Goal: Communication & Community: Ask a question

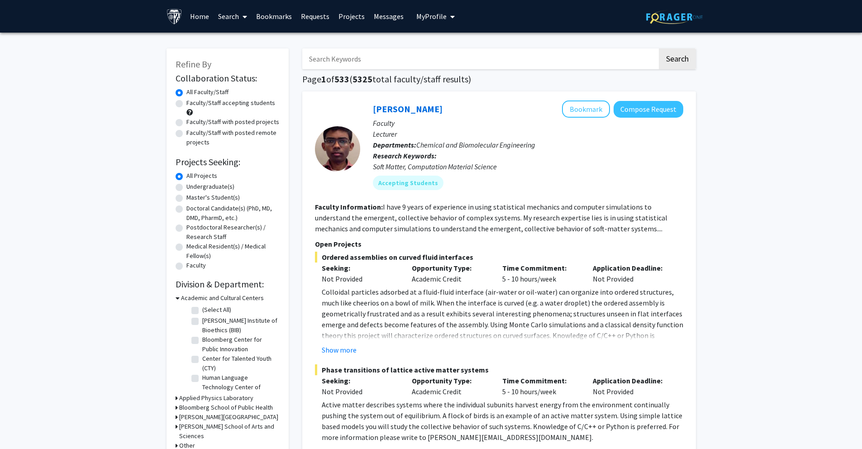
click at [187, 104] on label "Faculty/Staff accepting students" at bounding box center [231, 103] width 89 height 10
click at [187, 104] on input "Faculty/Staff accepting students" at bounding box center [190, 101] width 6 height 6
radio input "true"
click at [206, 196] on label "Master's Student(s)" at bounding box center [213, 198] width 53 height 10
click at [192, 196] on input "Master's Student(s)" at bounding box center [190, 196] width 6 height 6
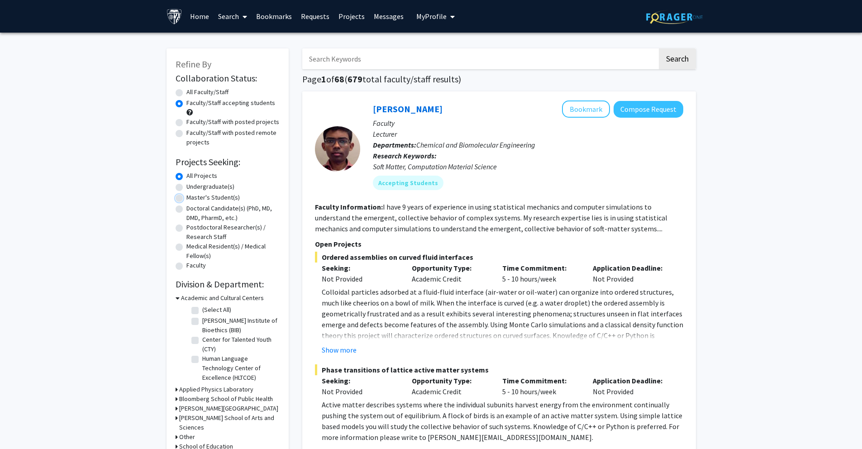
radio input "true"
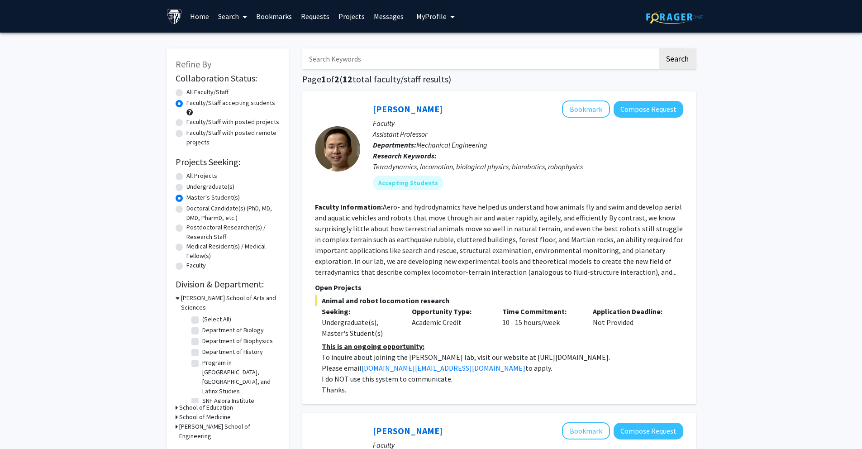
click at [450, 14] on icon "My profile dropdown to access profile and logout" at bounding box center [452, 16] width 5 height 7
click at [432, 51] on img at bounding box center [432, 46] width 18 height 18
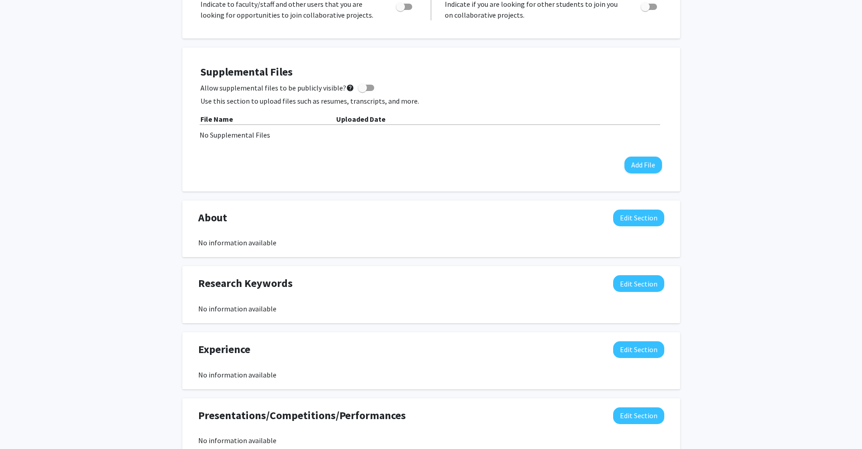
scroll to position [230, 0]
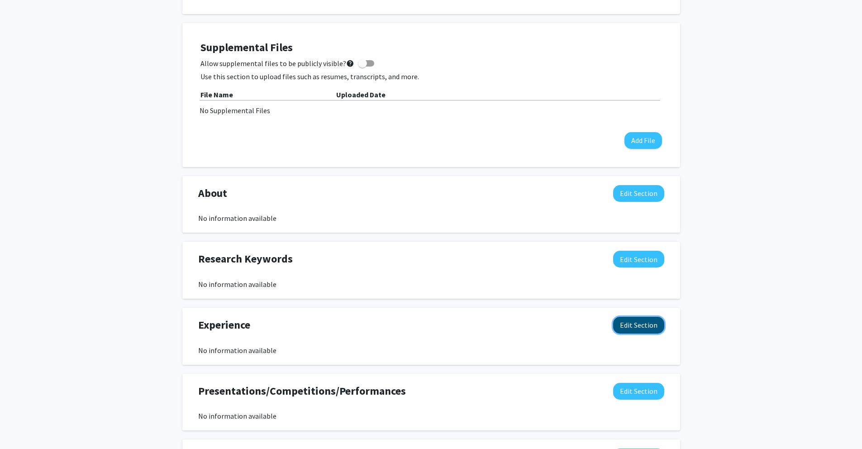
click at [646, 328] on button "Edit Section" at bounding box center [638, 325] width 51 height 17
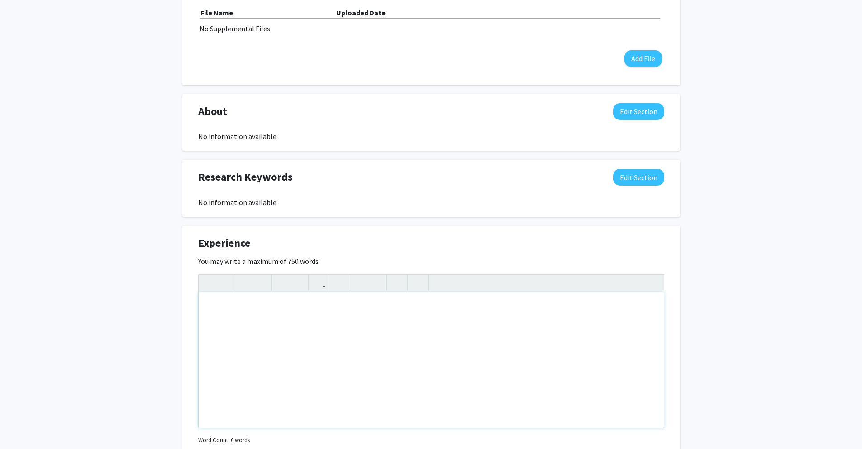
scroll to position [330, 0]
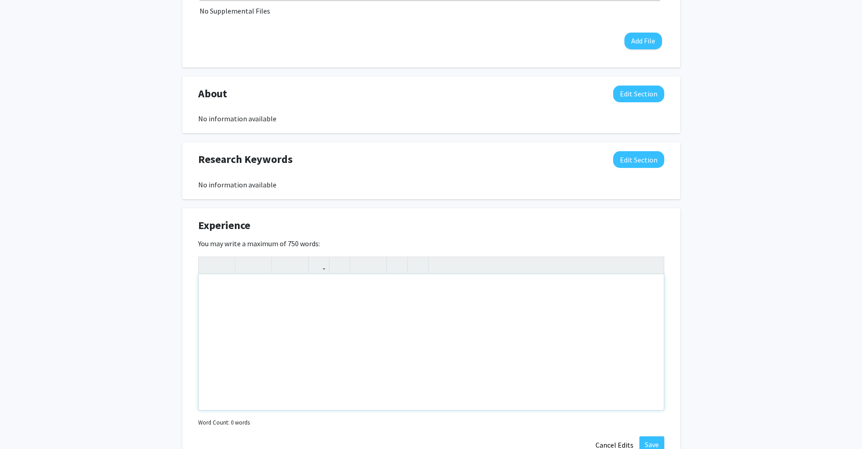
click at [485, 306] on div "Note to users with screen readers: Please deactivate our accessibility plugin f…" at bounding box center [431, 342] width 465 height 136
paste div "Note to users with screen readers: Please deactivate our accessibility plugin f…"
type textarea "<p>Contributing to [MEDICAL_DATA]-related computational biology research by app…"
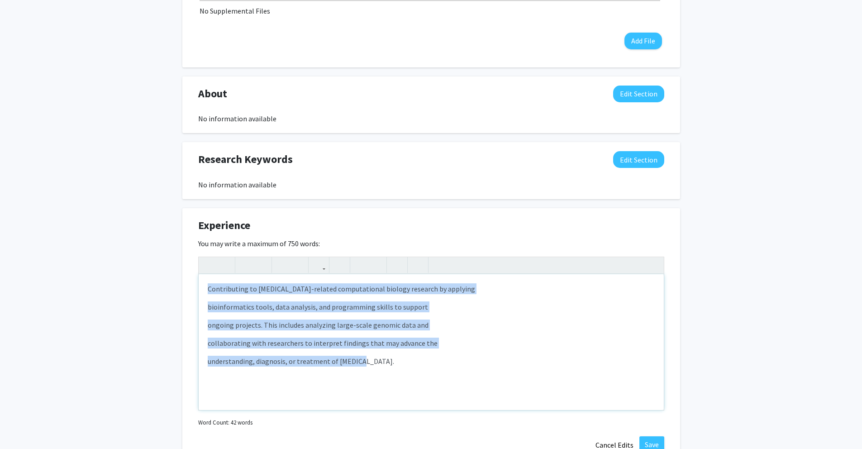
click at [208, 306] on p "bioinformatics tools, data analysis, and programming skills to support" at bounding box center [431, 306] width 447 height 11
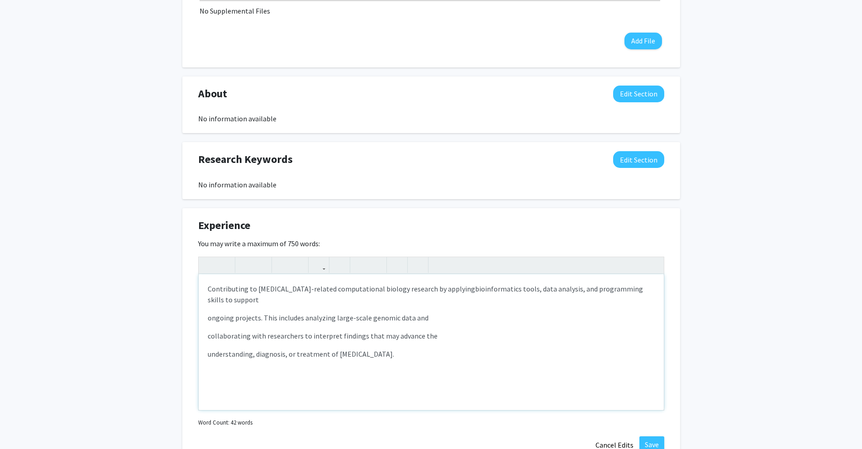
click at [208, 312] on p "ongoing projects. This includes analyzing large-scale genomic data and" at bounding box center [431, 317] width 447 height 11
click at [206, 316] on div "Contributing to [MEDICAL_DATA]-related computational biology research by applyi…" at bounding box center [431, 342] width 465 height 136
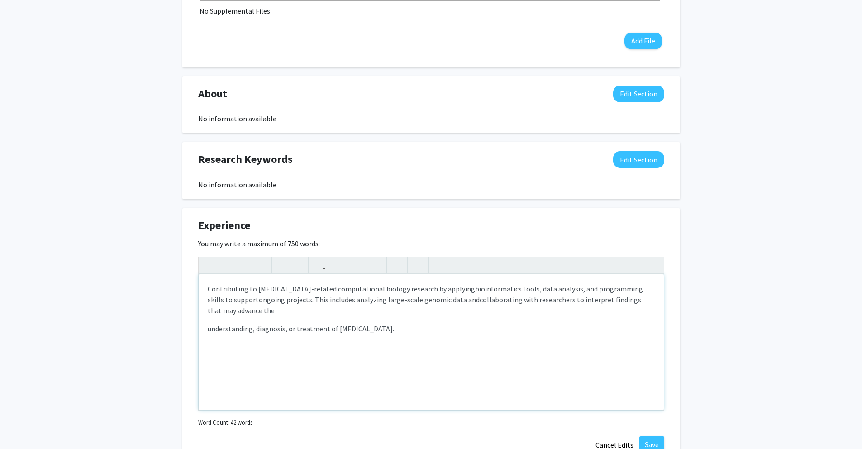
click at [204, 324] on div "Contributing to [MEDICAL_DATA]-related computational biology research by applyi…" at bounding box center [431, 342] width 465 height 136
click at [207, 316] on div "Contributing to [MEDICAL_DATA]-related computational biology research by applyi…" at bounding box center [431, 342] width 465 height 136
type textarea "<p>Contributing to [MEDICAL_DATA]-related computational biology research by app…"
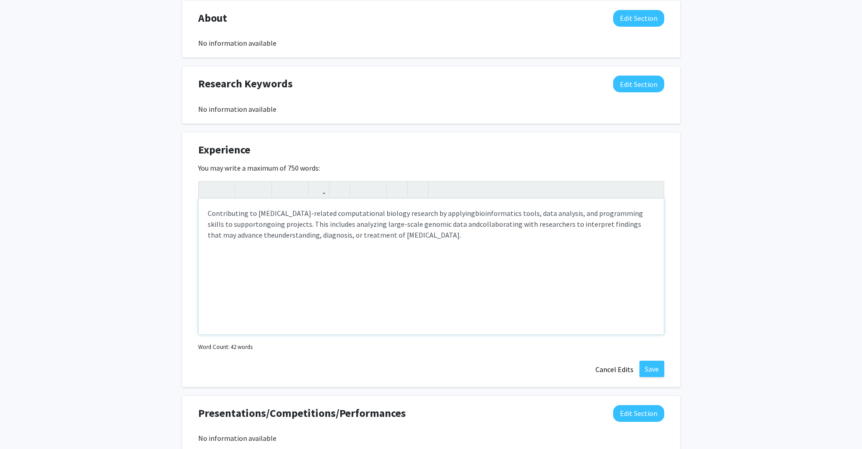
scroll to position [409, 0]
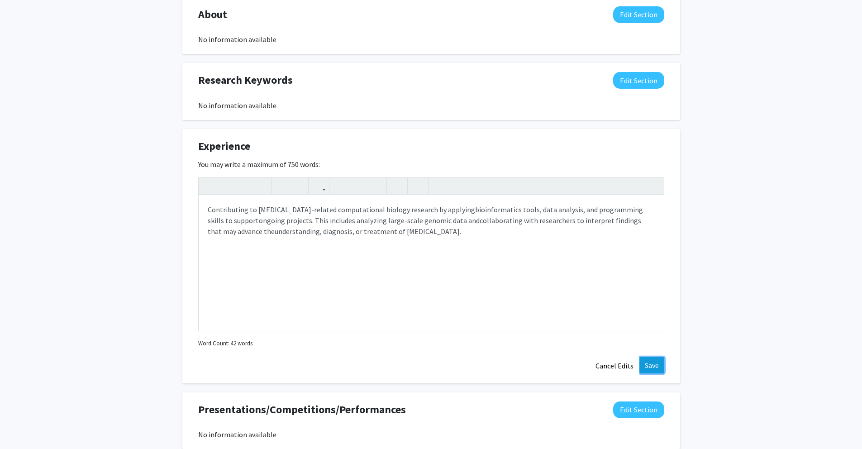
click at [649, 359] on button "Save" at bounding box center [652, 365] width 25 height 16
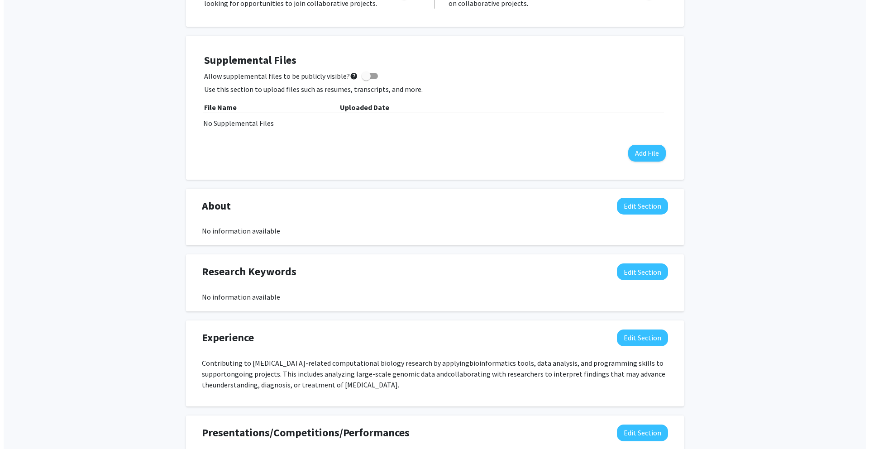
scroll to position [217, 0]
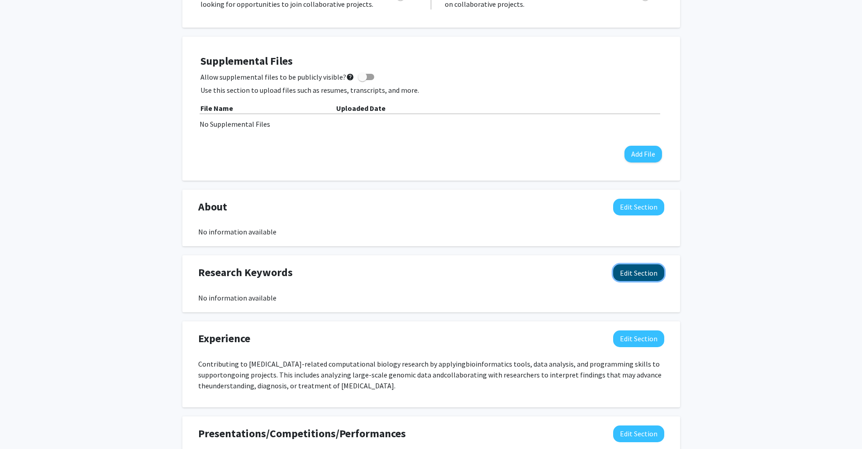
click at [632, 275] on button "Edit Section" at bounding box center [638, 272] width 51 height 17
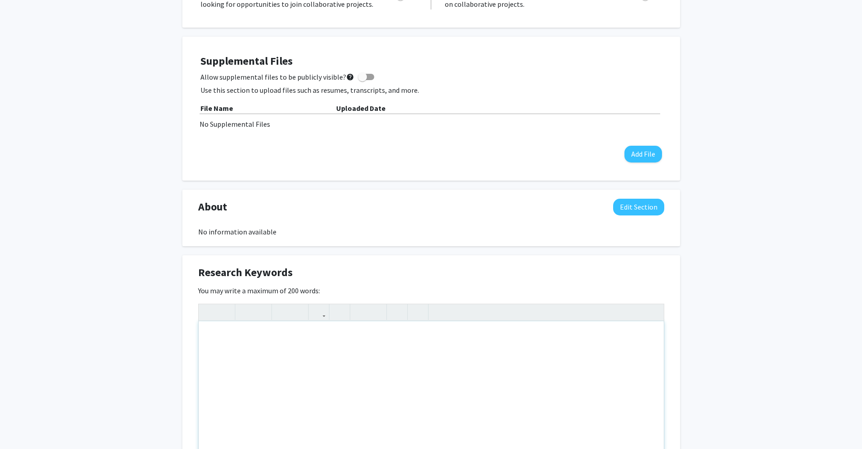
click at [478, 354] on div "Note to users with screen readers: Please deactivate our accessibility plugin f…" at bounding box center [431, 389] width 465 height 136
type textarea "[MEDICAL_DATA],&nbsp;"
click at [644, 152] on button "Add File" at bounding box center [644, 154] width 38 height 17
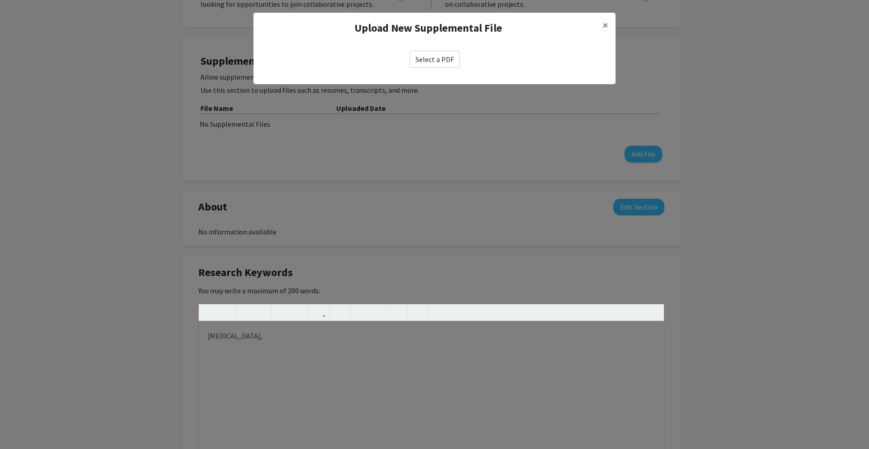
click at [440, 61] on label "Select a PDF" at bounding box center [435, 59] width 50 height 17
click at [0, 0] on input "Select a PDF" at bounding box center [0, 0] width 0 height 0
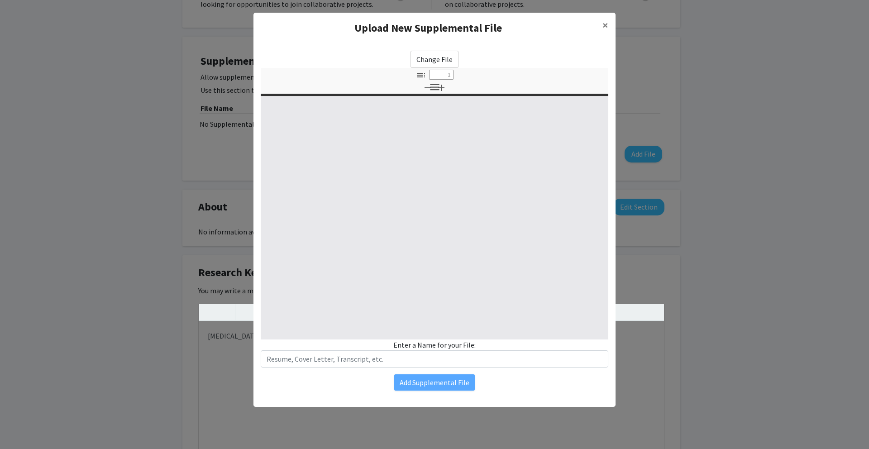
select select "custom"
type input "0"
select select "custom"
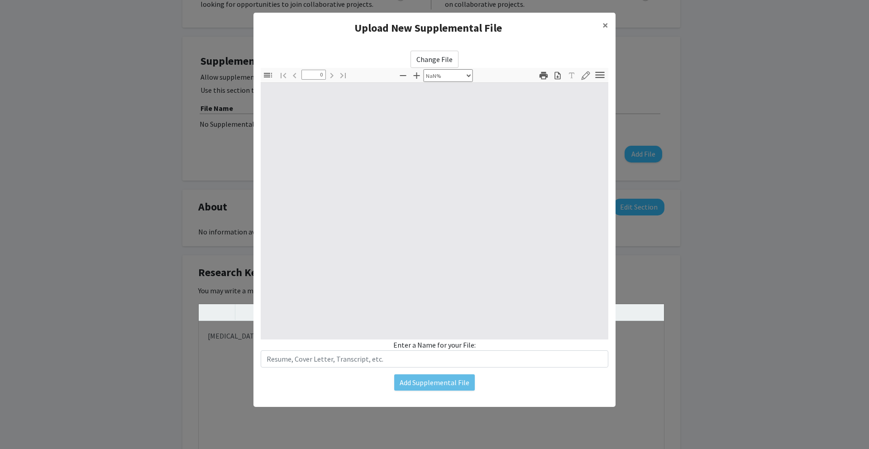
type input "1"
select select "auto"
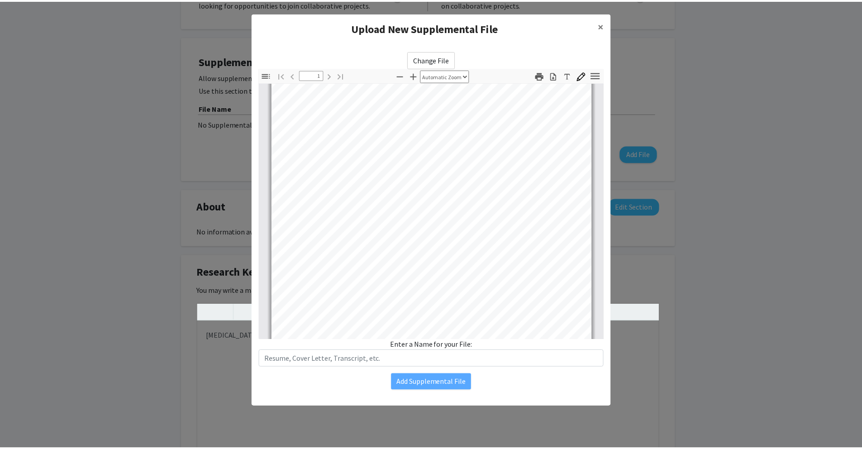
scroll to position [170, 0]
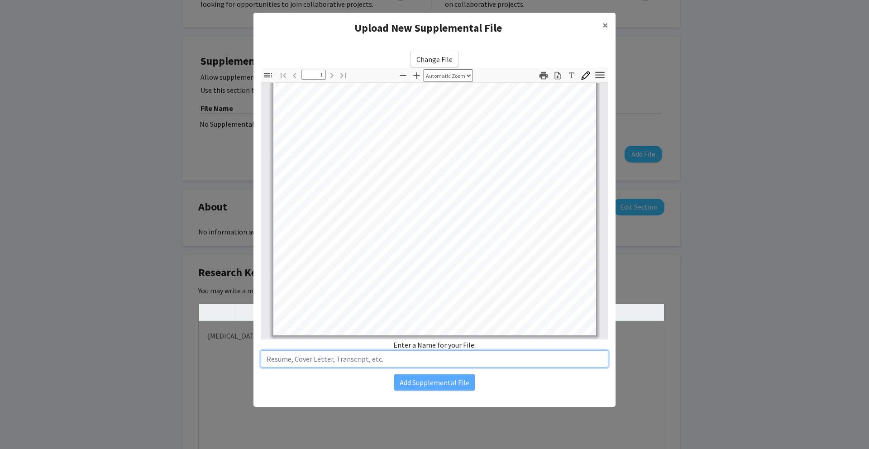
click at [456, 362] on input "text" at bounding box center [435, 358] width 348 height 17
type input "Resume"
click at [431, 381] on button "Add Supplemental File" at bounding box center [434, 382] width 81 height 16
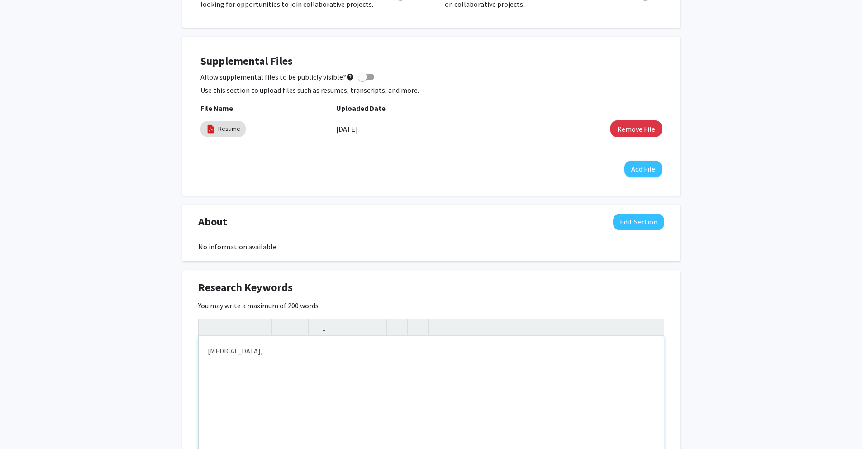
click at [267, 351] on div "[MEDICAL_DATA]," at bounding box center [431, 404] width 465 height 136
click at [631, 134] on button "Remove File" at bounding box center [637, 128] width 52 height 17
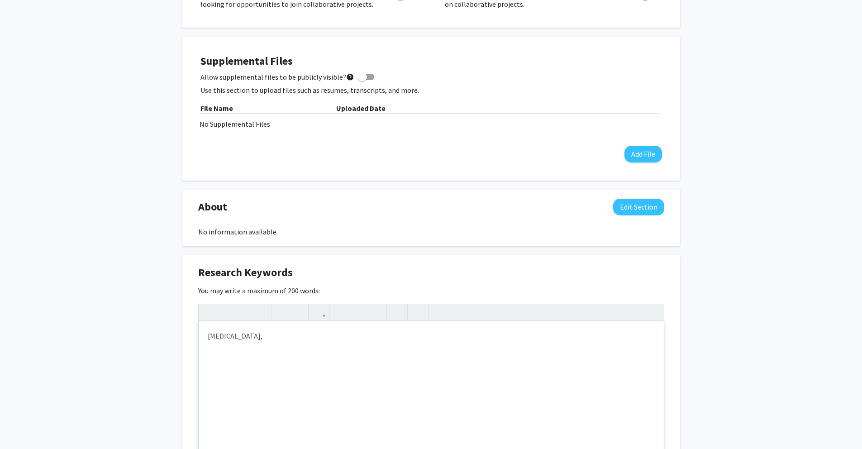
click at [285, 343] on div "[MEDICAL_DATA]," at bounding box center [431, 389] width 465 height 136
type textarea "[MEDICAL_DATA], genomics"
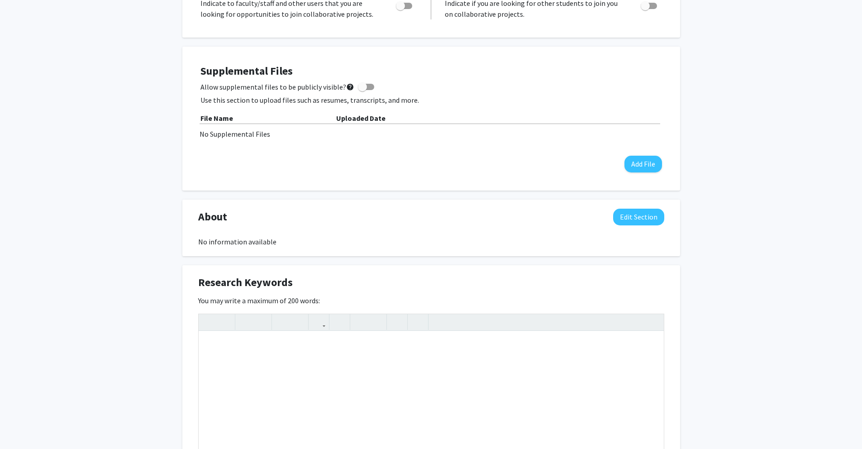
click at [442, 249] on div "About Edit Section No information available You may write a maximum of 1,000 wo…" at bounding box center [431, 228] width 498 height 57
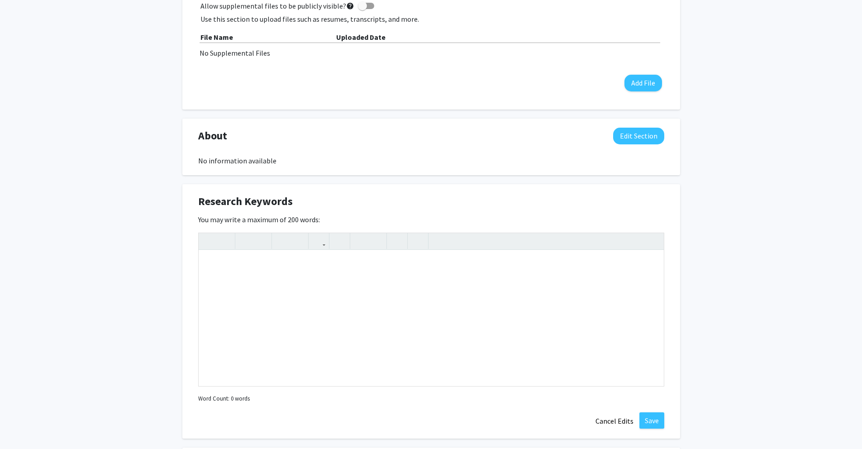
scroll to position [482, 0]
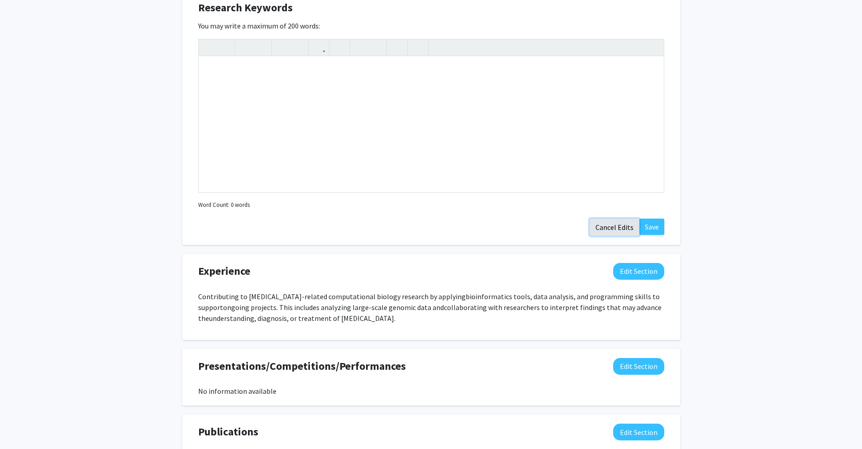
click at [608, 230] on button "Cancel Edits" at bounding box center [615, 227] width 50 height 17
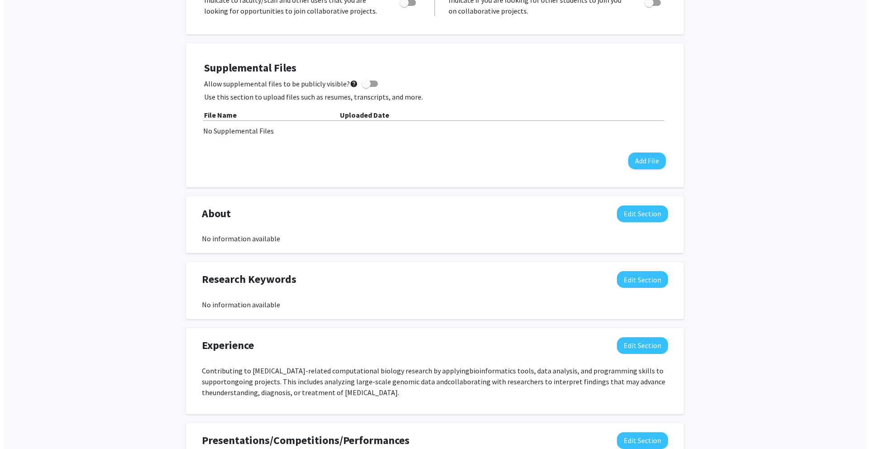
scroll to position [173, 0]
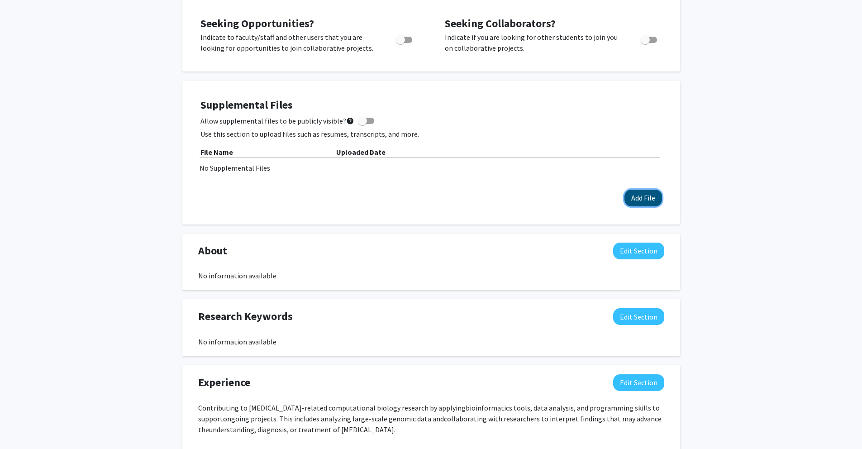
click at [640, 202] on button "Add File" at bounding box center [644, 198] width 38 height 17
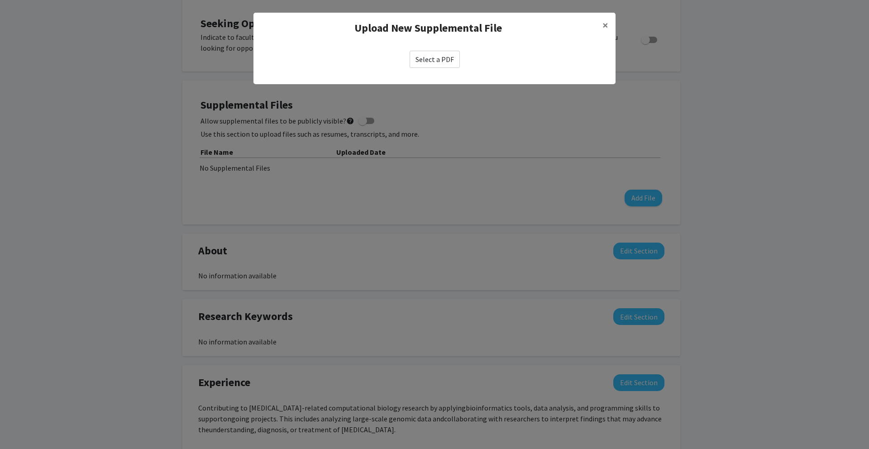
click at [435, 63] on label "Select a PDF" at bounding box center [435, 59] width 50 height 17
click at [0, 0] on input "Select a PDF" at bounding box center [0, 0] width 0 height 0
select select "custom"
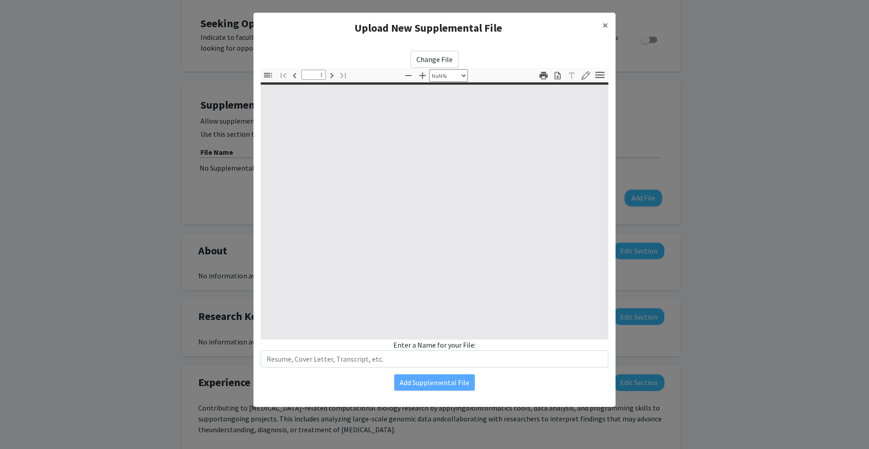
type input "0"
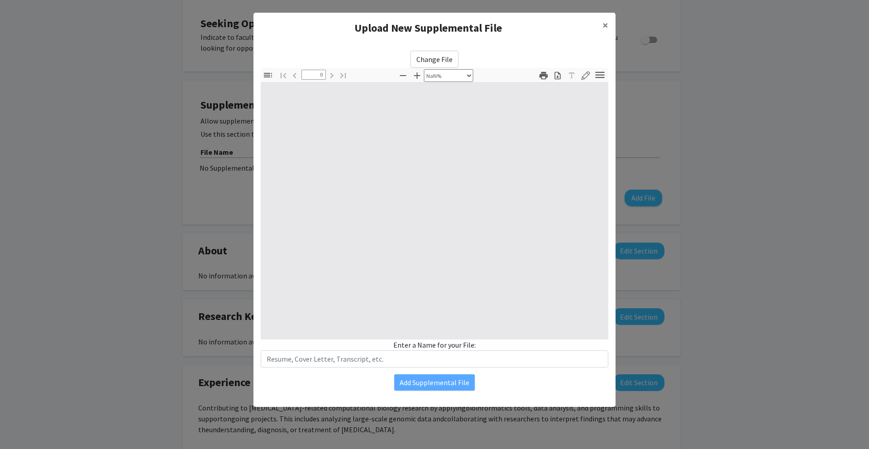
select select "auto"
type input "1"
select select "auto"
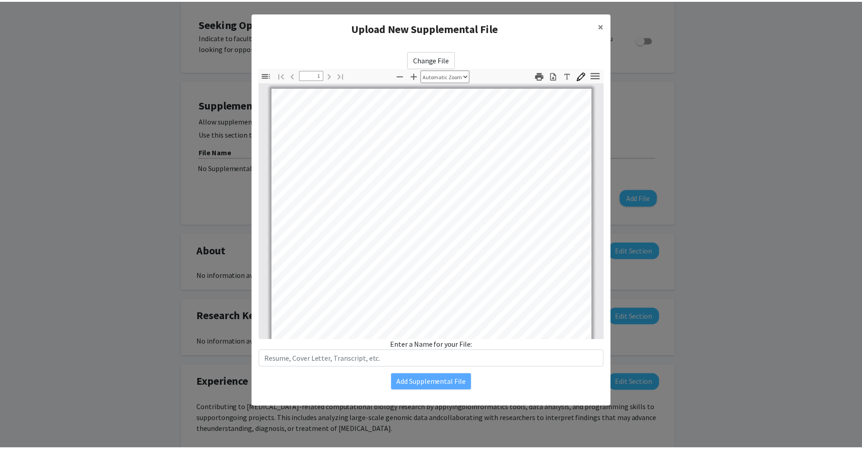
scroll to position [1, 0]
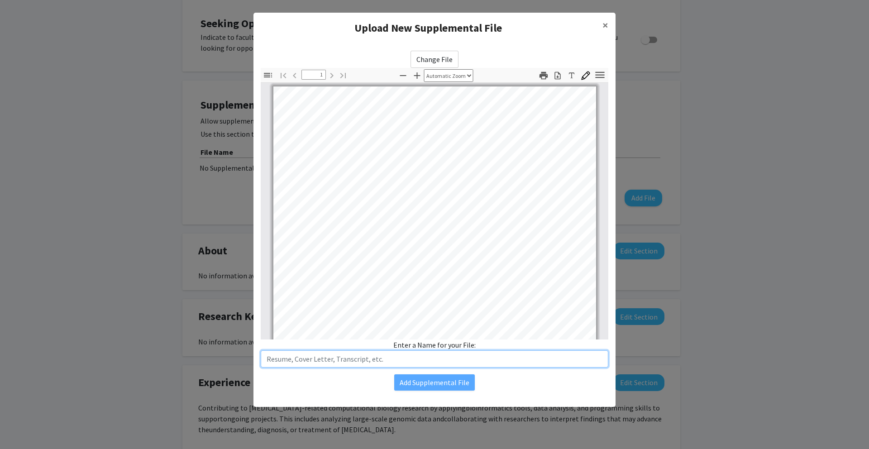
click at [468, 362] on input "text" at bounding box center [435, 358] width 348 height 17
type input "[PERSON_NAME] Resume"
click at [454, 385] on button "Add Supplemental File" at bounding box center [434, 382] width 81 height 16
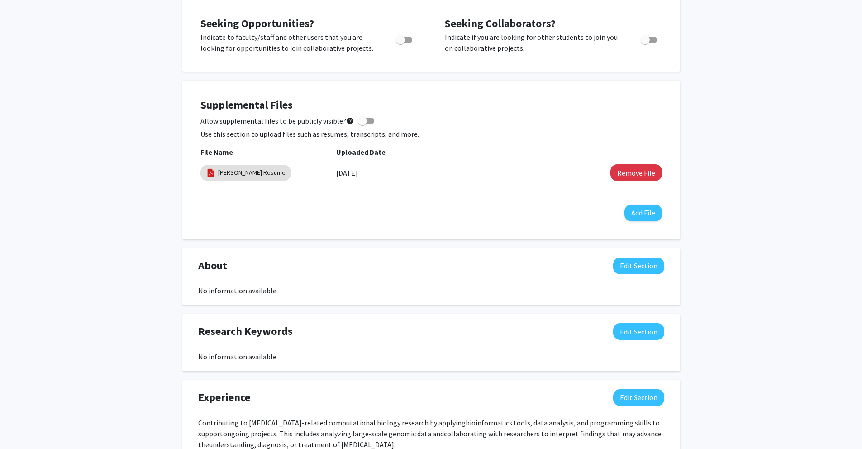
click at [507, 301] on div "About Edit Section No information available You may write a maximum of 1,000 wo…" at bounding box center [431, 277] width 498 height 57
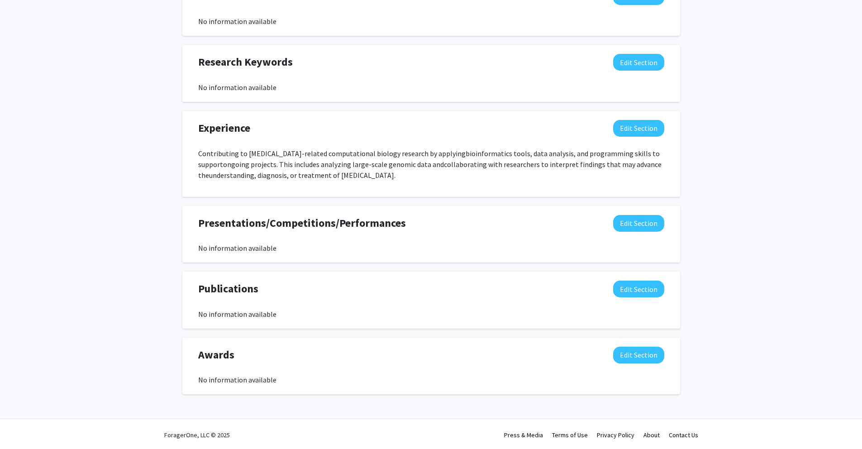
scroll to position [220, 0]
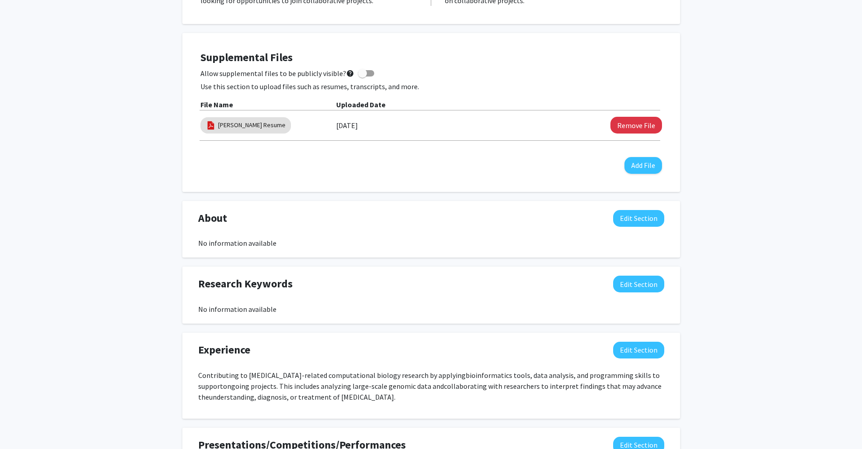
click at [358, 74] on span at bounding box center [362, 73] width 9 height 9
click at [362, 77] on input "Allow supplemental files to be publicly visible? help" at bounding box center [362, 77] width 0 height 0
checkbox input "true"
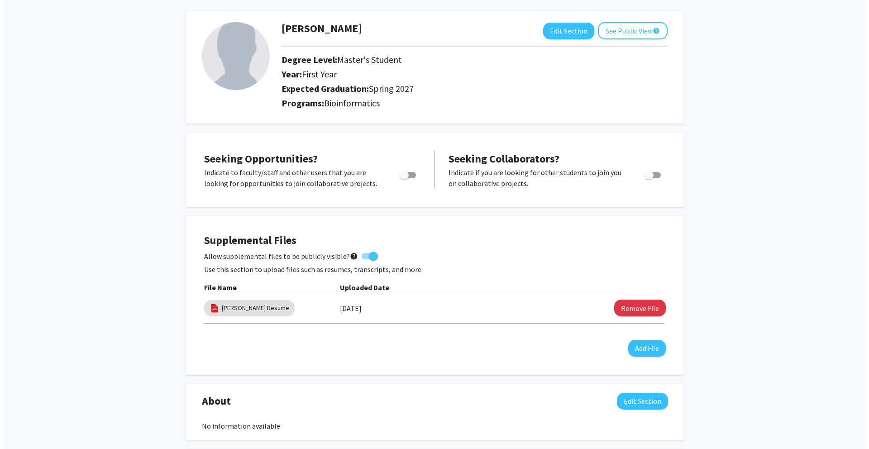
scroll to position [0, 0]
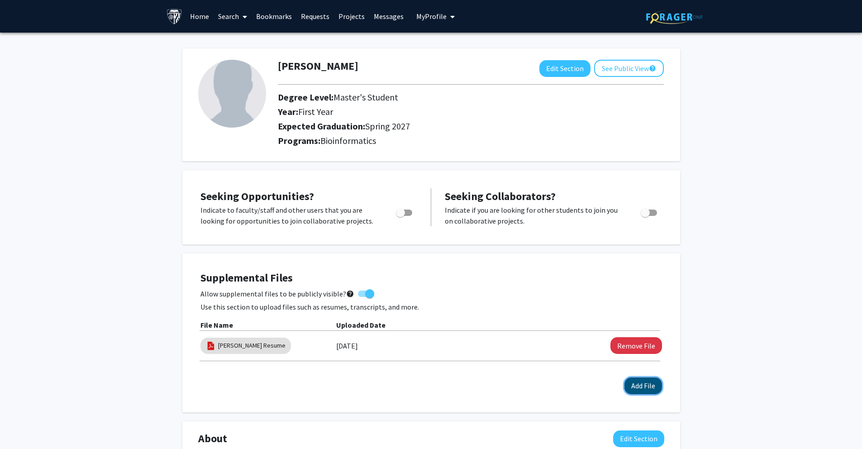
click at [650, 385] on button "Add File" at bounding box center [644, 386] width 38 height 17
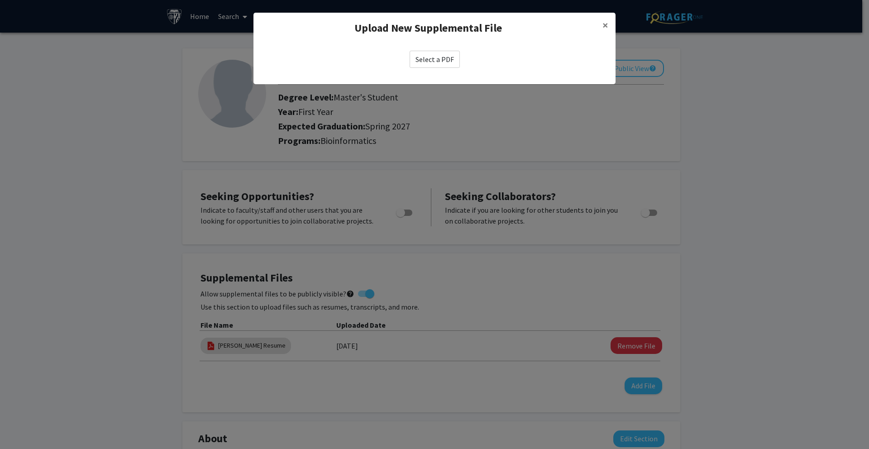
click at [442, 56] on label "Select a PDF" at bounding box center [435, 59] width 50 height 17
click at [0, 0] on input "Select a PDF" at bounding box center [0, 0] width 0 height 0
select select "custom"
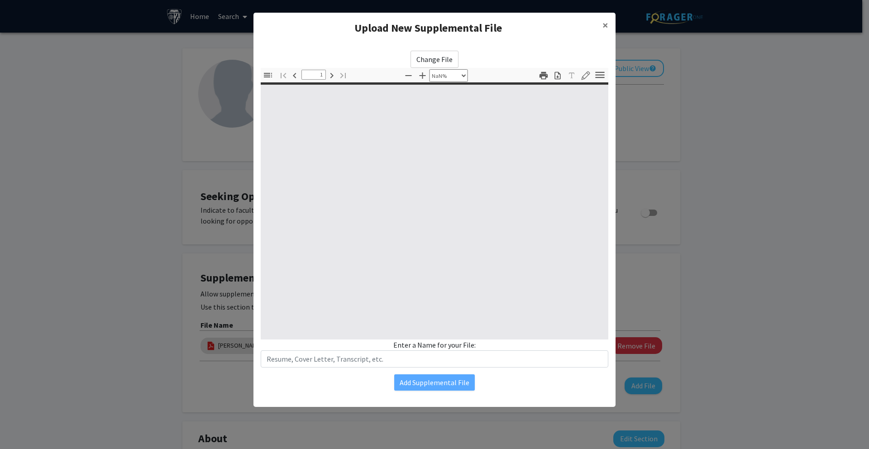
type input "0"
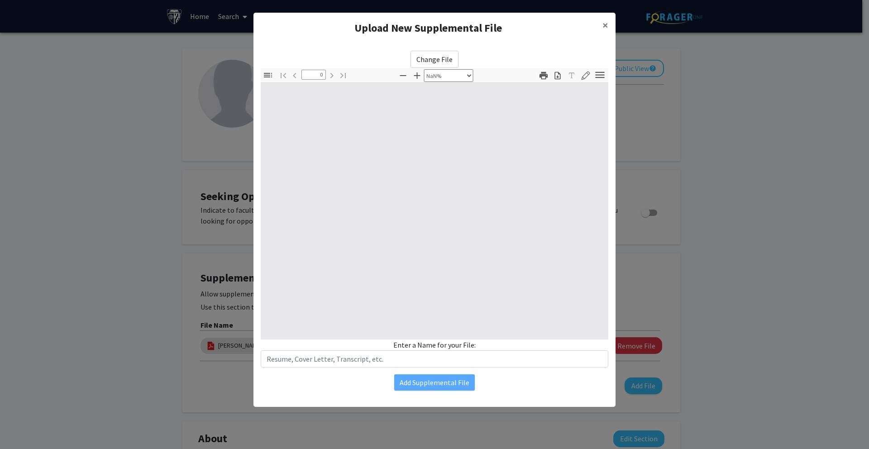
select select "auto"
type input "1"
select select "auto"
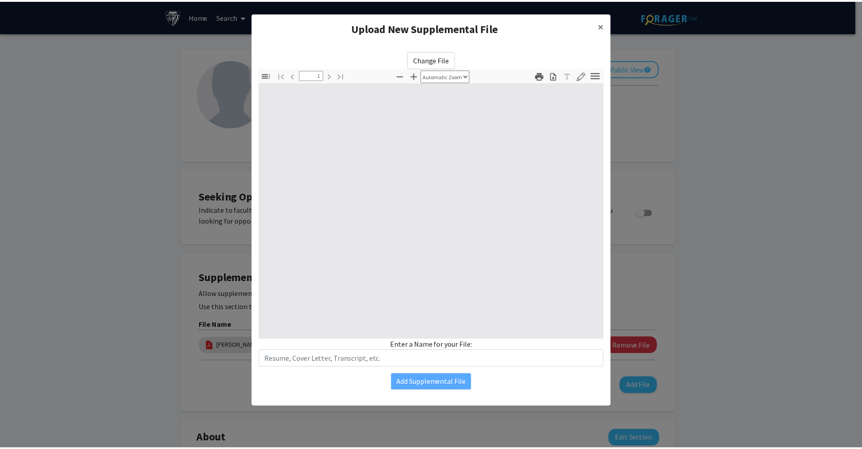
scroll to position [0, 0]
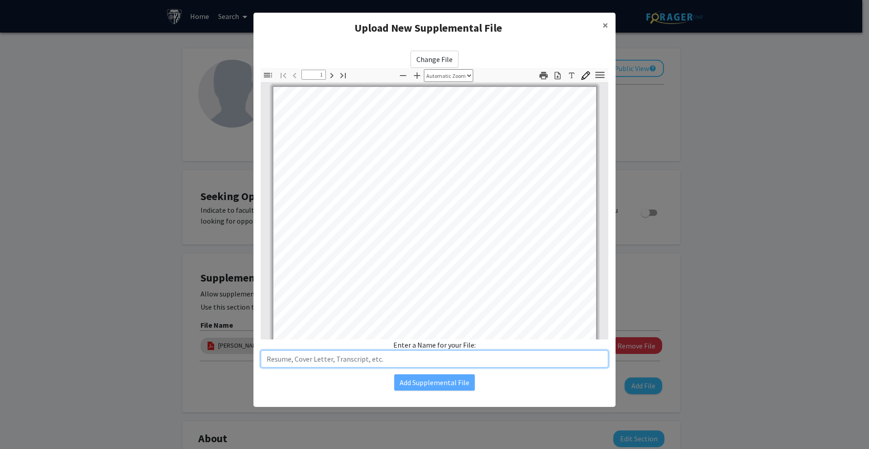
click at [465, 358] on input "text" at bounding box center [435, 358] width 348 height 17
type input "Transcript"
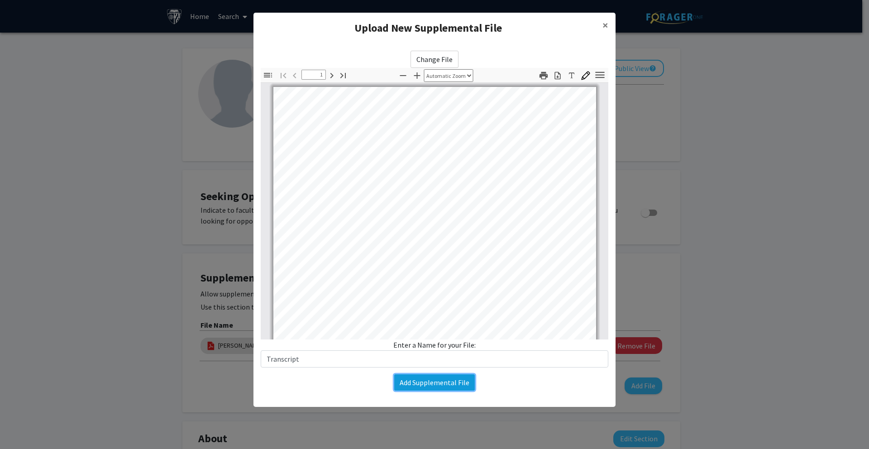
click at [459, 382] on button "Add Supplemental File" at bounding box center [434, 382] width 81 height 16
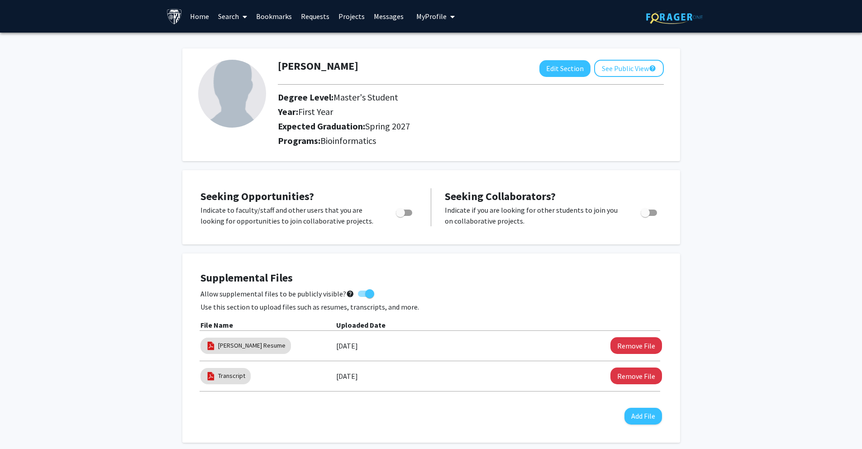
click at [193, 15] on link "Home" at bounding box center [200, 16] width 28 height 32
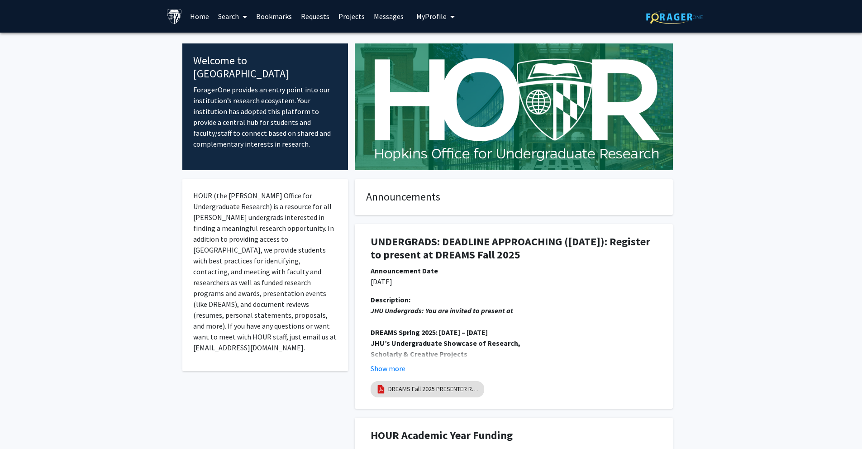
click at [222, 15] on link "Search" at bounding box center [233, 16] width 38 height 32
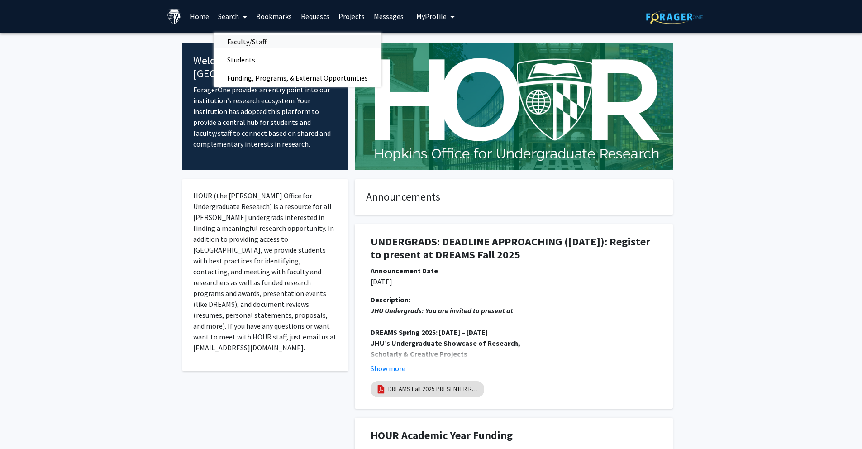
click at [244, 43] on span "Faculty/Staff" at bounding box center [247, 42] width 67 height 18
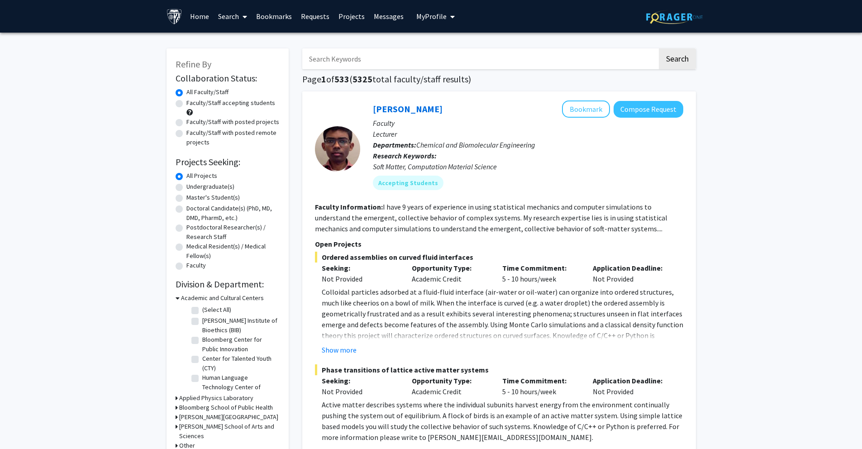
click at [187, 105] on label "Faculty/Staff accepting students" at bounding box center [231, 103] width 89 height 10
click at [187, 104] on input "Faculty/Staff accepting students" at bounding box center [190, 101] width 6 height 6
radio input "true"
click at [187, 198] on label "Master's Student(s)" at bounding box center [213, 198] width 53 height 10
click at [187, 198] on input "Master's Student(s)" at bounding box center [190, 196] width 6 height 6
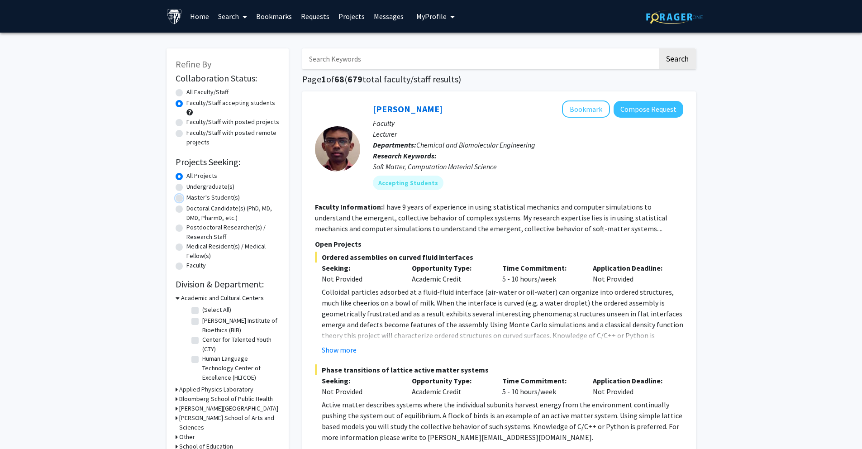
radio input "true"
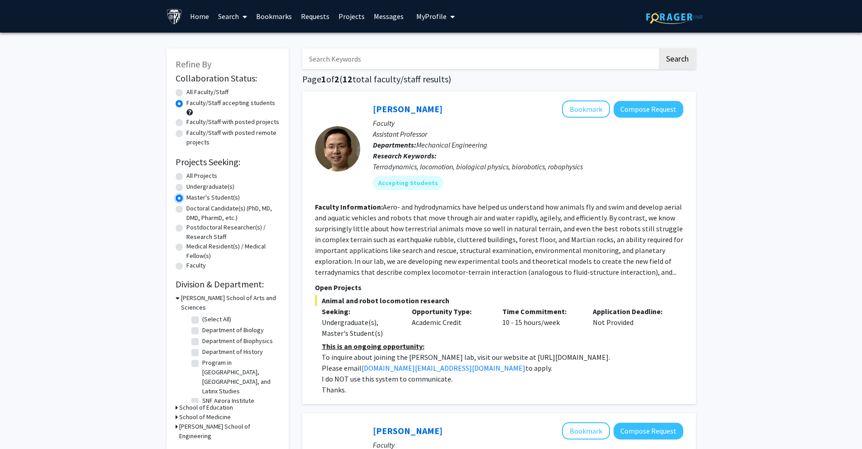
scroll to position [2, 0]
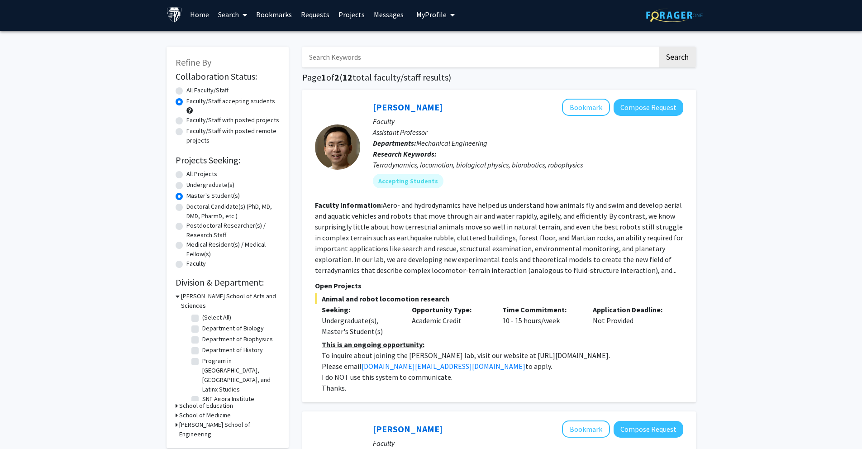
click at [200, 174] on label "All Projects" at bounding box center [202, 174] width 31 height 10
click at [192, 174] on input "All Projects" at bounding box center [190, 172] width 6 height 6
radio input "true"
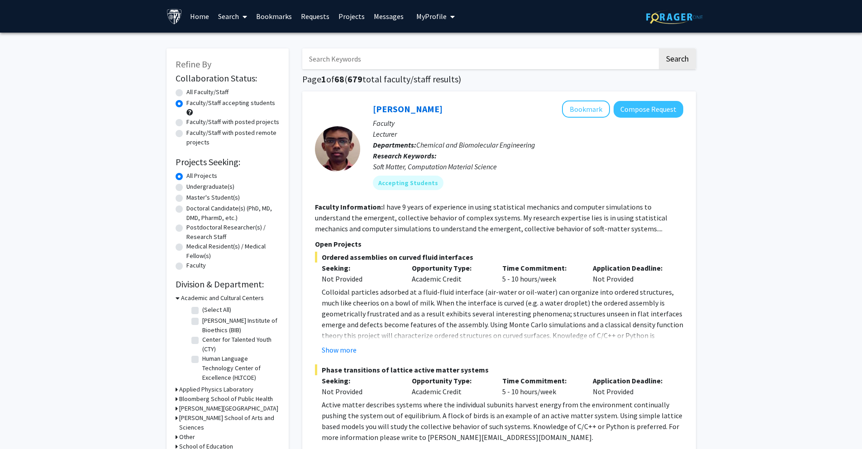
click at [503, 193] on div "[PERSON_NAME] Bookmark Compose Request Faculty Lecturer Departments: Chemical a…" at bounding box center [521, 148] width 323 height 96
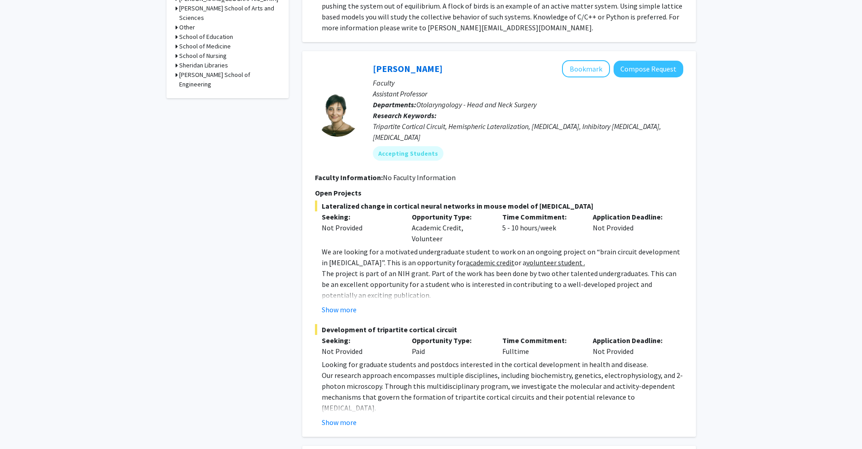
scroll to position [409, 0]
click at [652, 74] on button "Compose Request" at bounding box center [649, 69] width 70 height 17
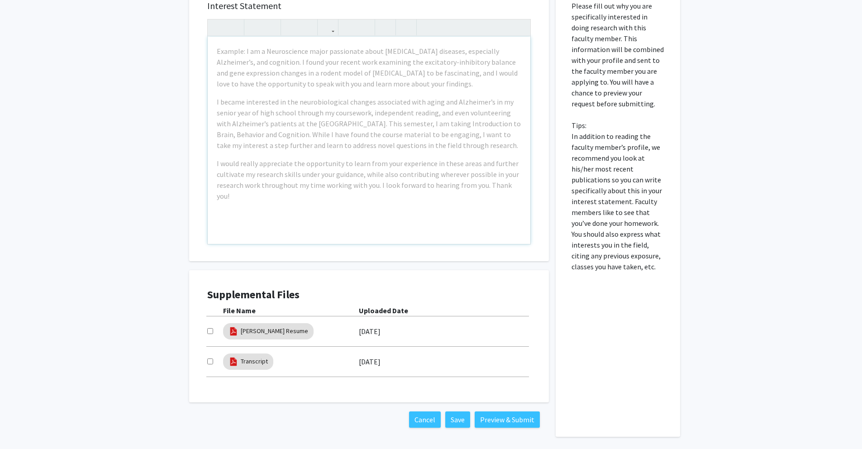
scroll to position [335, 0]
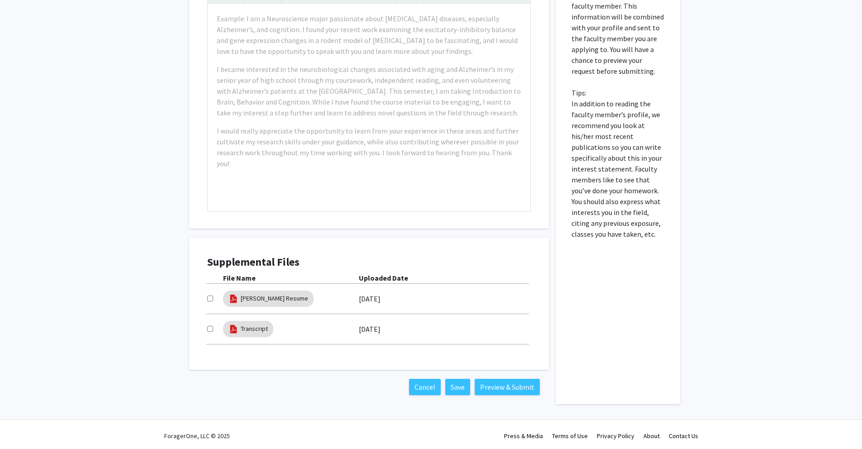
click at [208, 299] on input "checkbox" at bounding box center [210, 299] width 6 height 6
checkbox input "true"
click at [211, 330] on input "checkbox" at bounding box center [210, 329] width 6 height 6
checkbox input "true"
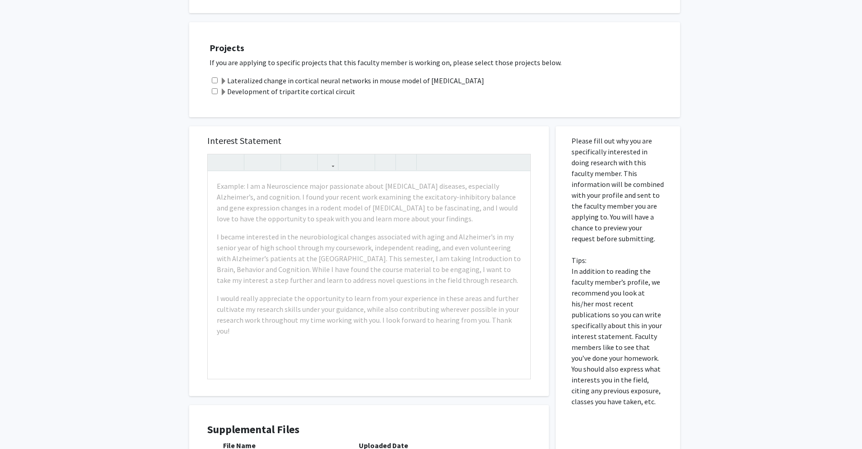
scroll to position [69, 0]
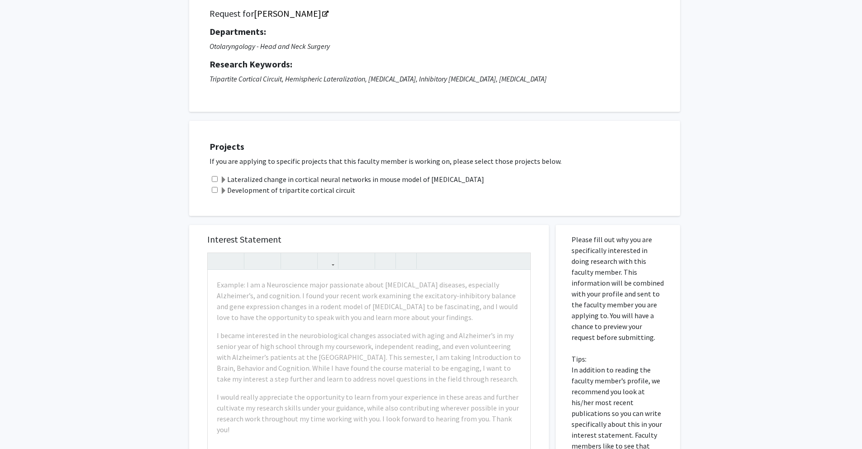
click at [323, 188] on label "Development of tripartite cortical circuit" at bounding box center [287, 190] width 135 height 11
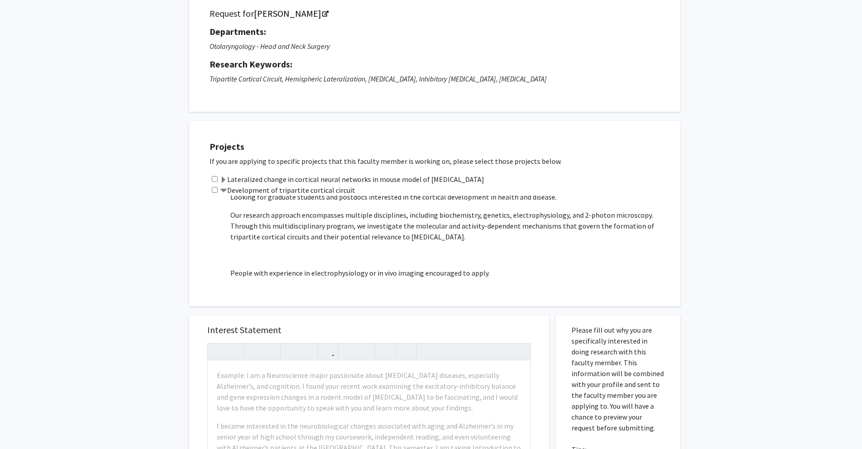
scroll to position [16, 0]
click at [270, 190] on label "Development of tripartite cortical circuit" at bounding box center [287, 190] width 135 height 11
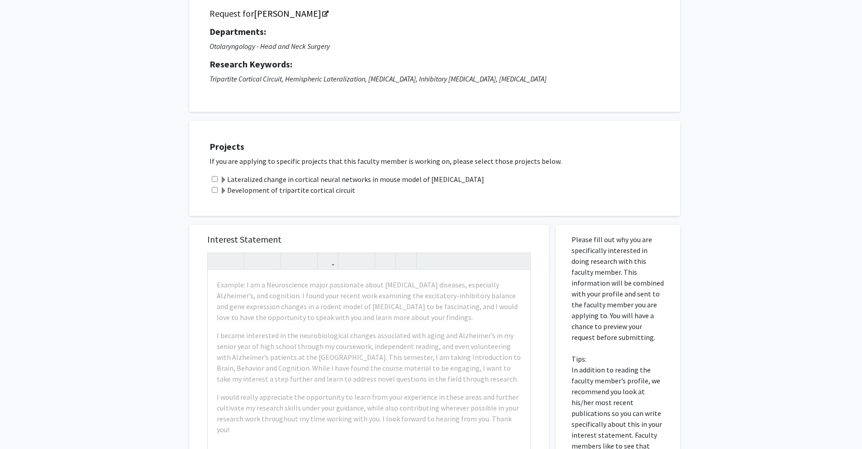
click at [240, 179] on label "Lateralized change in cortical neural networks in mouse model of [MEDICAL_DATA]" at bounding box center [352, 179] width 264 height 11
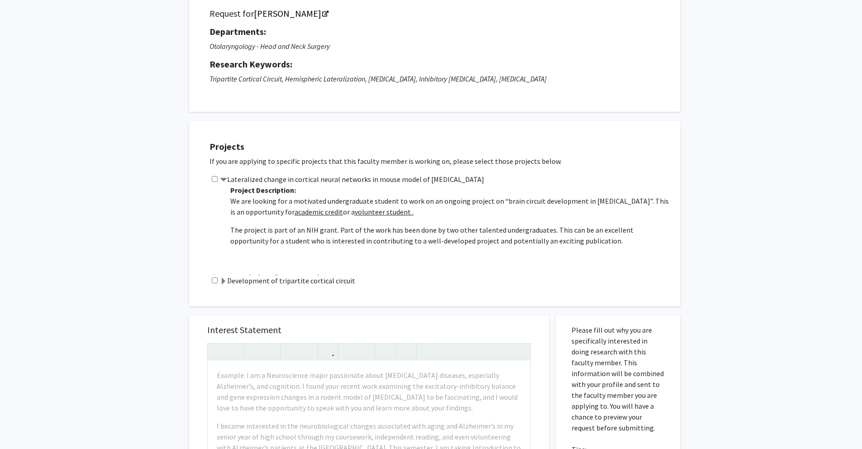
click at [227, 180] on label "Lateralized change in cortical neural networks in mouse model of [MEDICAL_DATA]" at bounding box center [352, 179] width 264 height 11
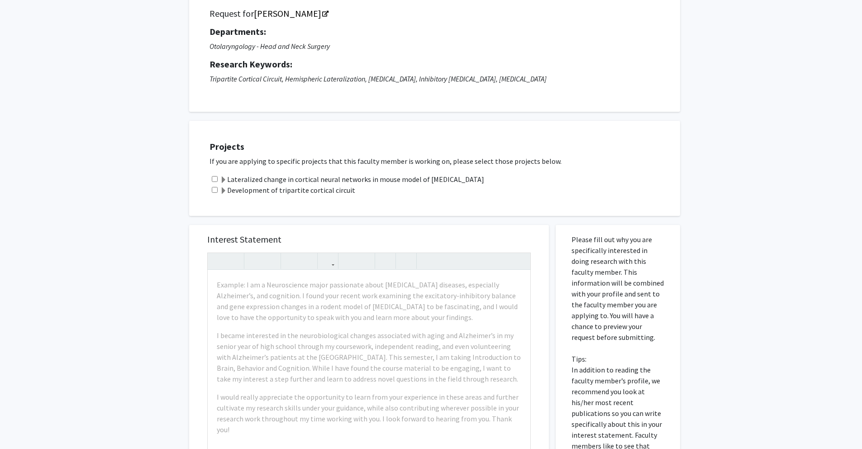
click at [215, 190] on input "checkbox" at bounding box center [215, 190] width 6 height 6
checkbox input "true"
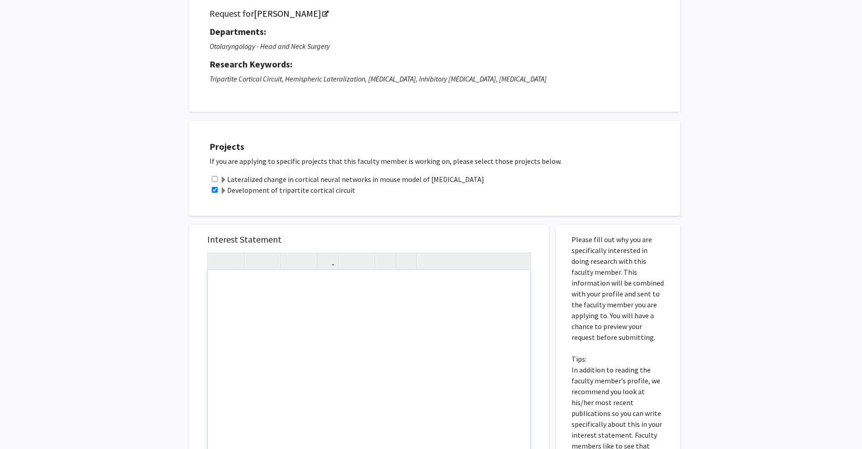
click at [325, 237] on h5 "Interest Statement" at bounding box center [369, 239] width 324 height 11
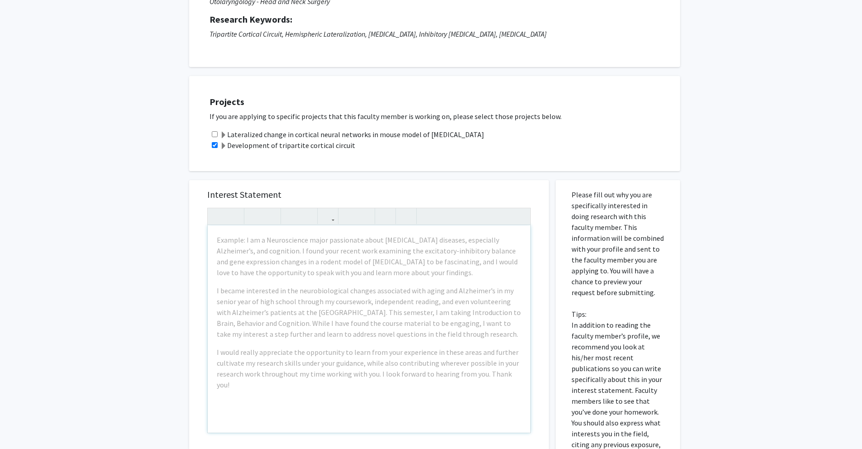
scroll to position [100, 0]
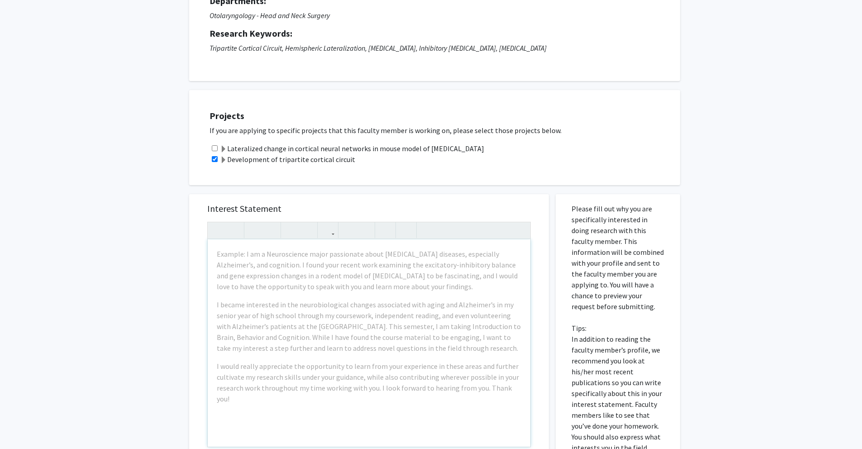
click at [292, 162] on label "Development of tripartite cortical circuit" at bounding box center [287, 159] width 135 height 11
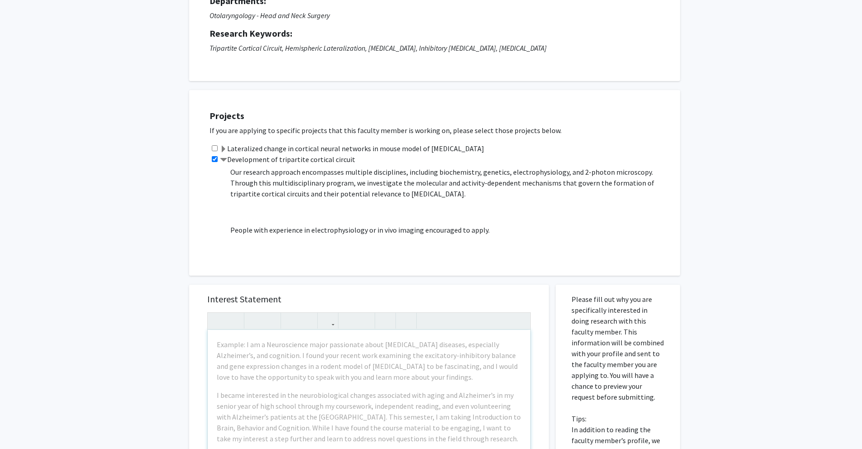
scroll to position [65, 0]
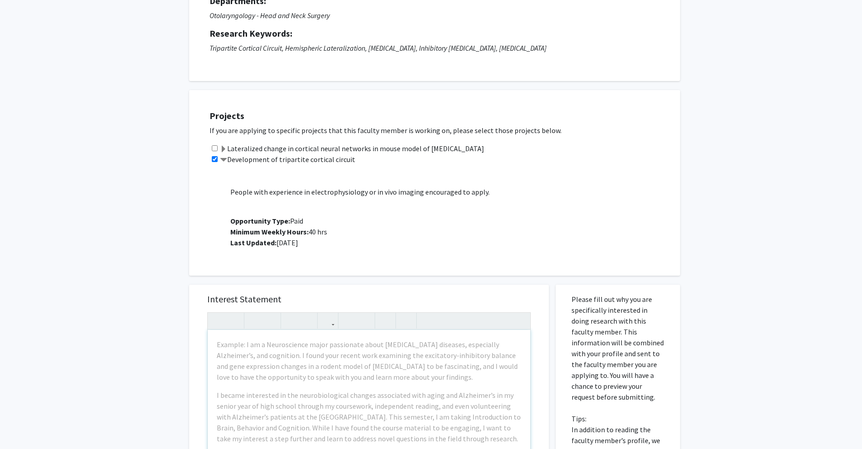
drag, startPoint x: 231, startPoint y: 182, endPoint x: 496, endPoint y: 208, distance: 266.1
click at [496, 208] on p "Project Description: Looking for graduate students and postdocs interested in t…" at bounding box center [450, 174] width 441 height 148
copy p
click at [439, 252] on div "Project Description: Looking for graduate students and postdocs interested in t…" at bounding box center [447, 210] width 448 height 91
click at [286, 158] on label "Development of tripartite cortical circuit" at bounding box center [287, 159] width 135 height 11
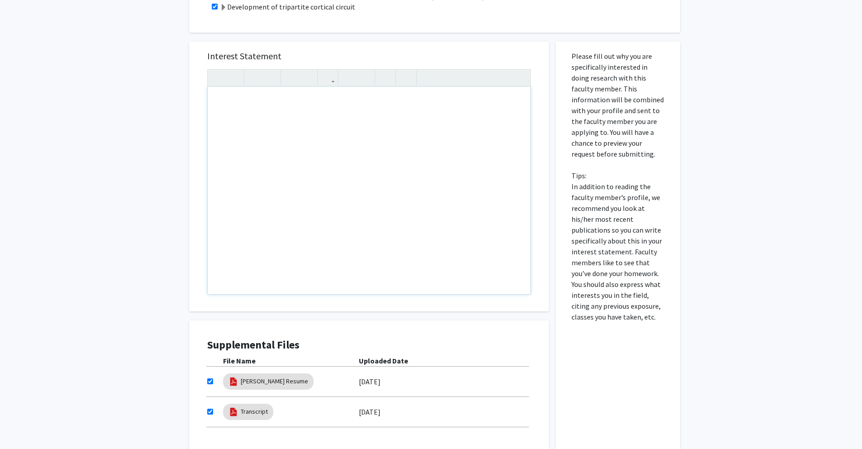
scroll to position [282, 0]
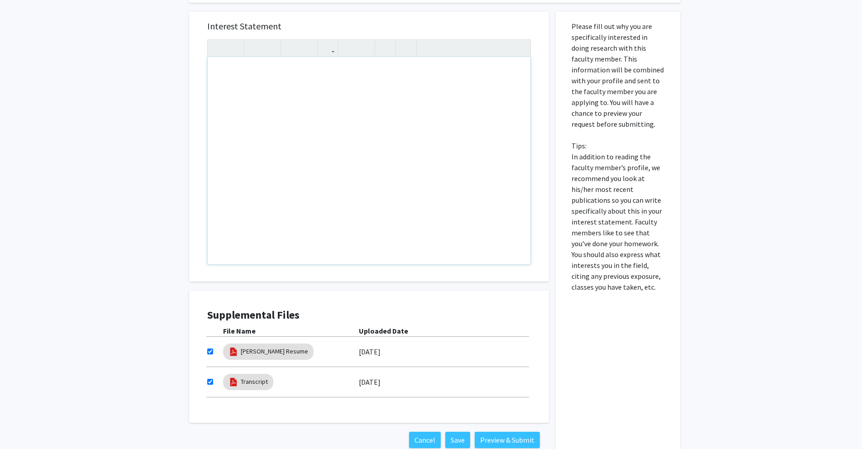
click at [328, 299] on div "Supplemental Files File Name Uploaded Date [PERSON_NAME] Resume [DATE] Transcri…" at bounding box center [369, 357] width 360 height 132
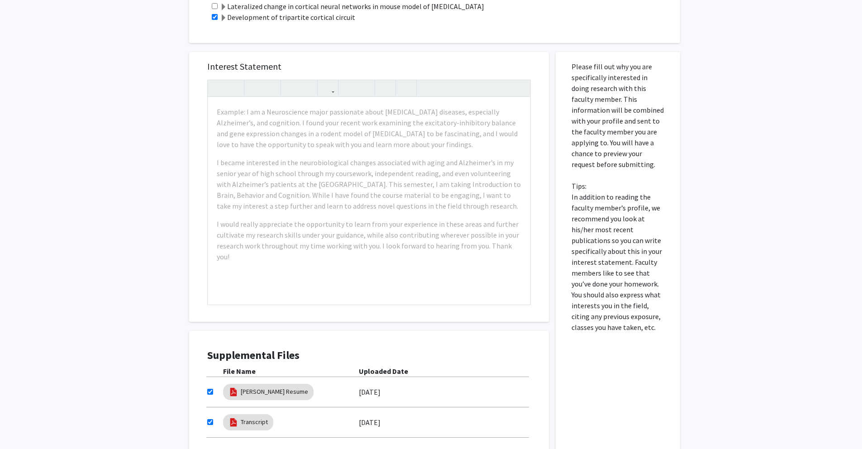
scroll to position [227, 0]
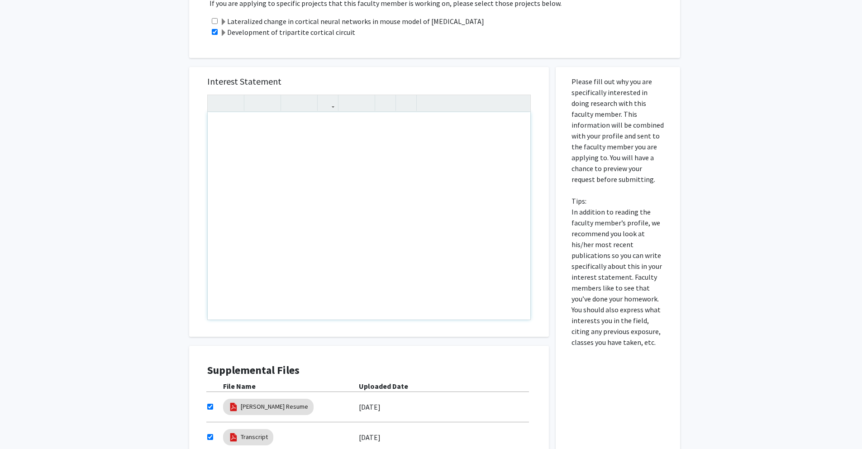
click at [353, 243] on div "Note to users with screen readers: Please press Alt+0 or Option+0 to deactivate…" at bounding box center [369, 215] width 323 height 207
click at [384, 88] on div "Interest Statement Insert link Remove link" at bounding box center [369, 202] width 342 height 270
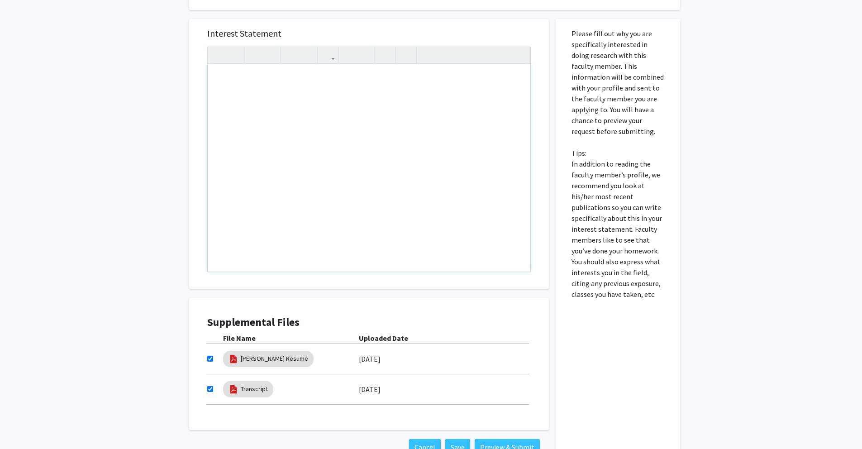
scroll to position [272, 0]
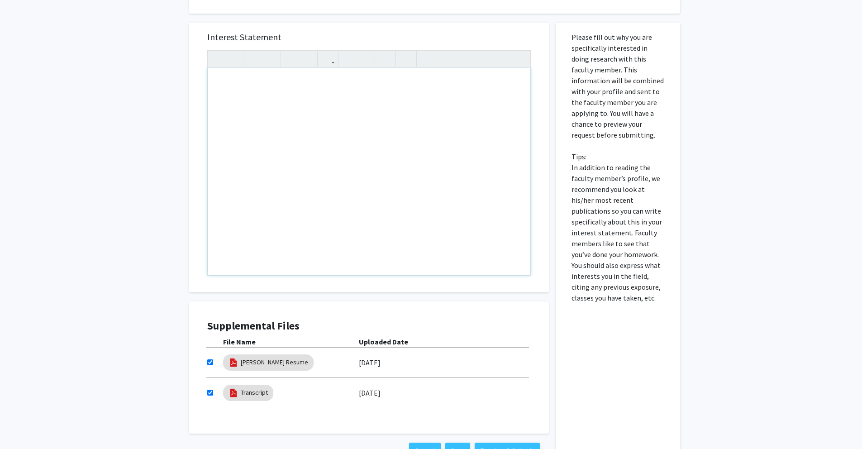
click at [372, 178] on div "Note to users with screen readers: Please press Alt+0 or Option+0 to deactivate…" at bounding box center [369, 171] width 323 height 207
type textarea "I am writing"
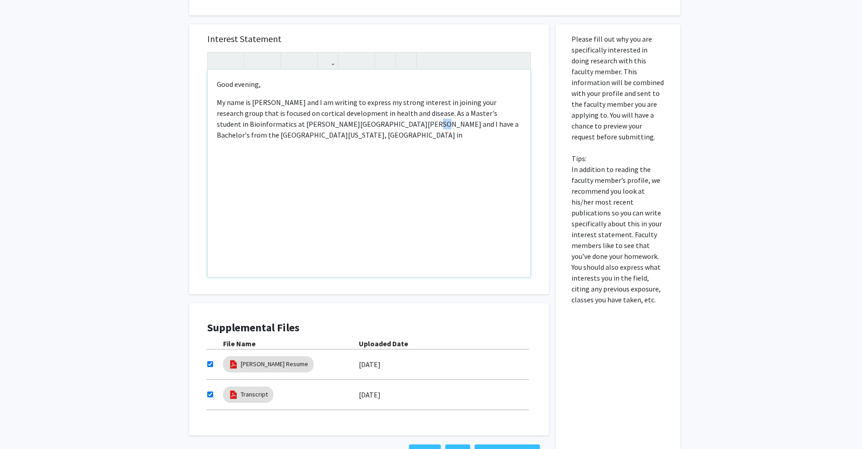
click at [366, 123] on p "My name is [PERSON_NAME] and I am writing to express my strong interest in join…" at bounding box center [369, 118] width 305 height 43
click at [376, 125] on p "My name is [PERSON_NAME] and I am writing to express my strong interest in join…" at bounding box center [369, 118] width 305 height 43
click at [349, 139] on p "My name is [PERSON_NAME] and I am writing to express my strong interest in join…" at bounding box center [369, 118] width 305 height 43
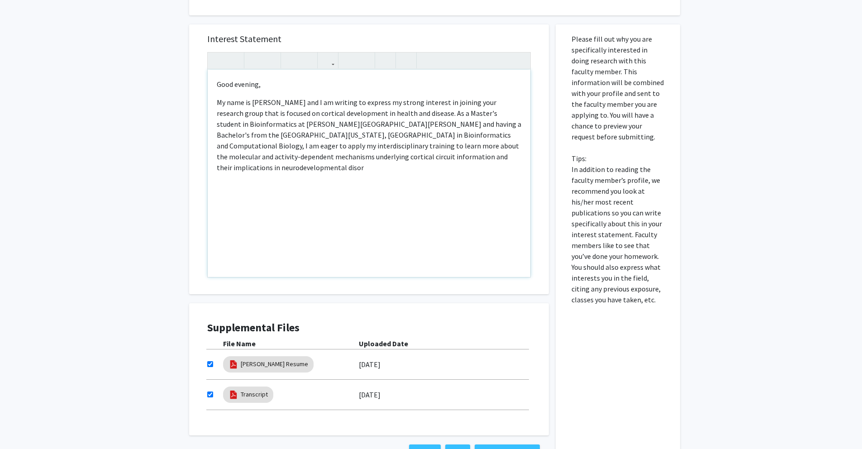
click at [448, 158] on p "My name is [PERSON_NAME] and I am writing to express my strong interest in join…" at bounding box center [369, 135] width 305 height 76
click at [489, 159] on p "My name is [PERSON_NAME] and I am writing to express my strong interest in join…" at bounding box center [369, 135] width 305 height 76
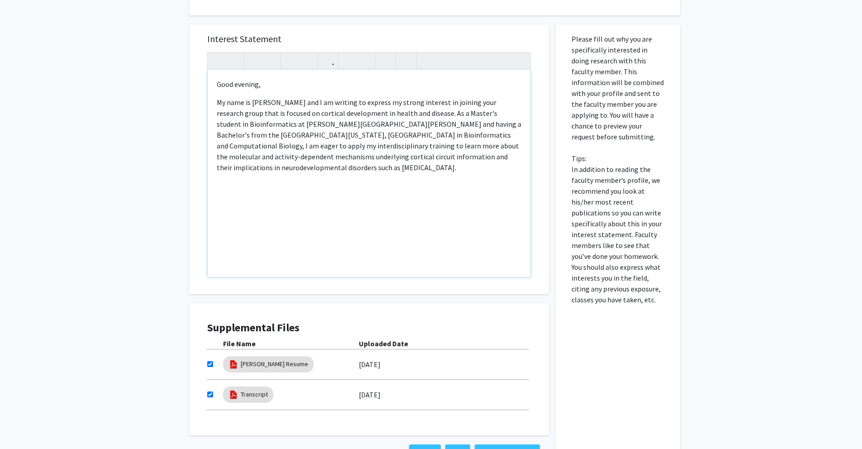
type textarea "<p>Good evening,</p><p>My name is [PERSON_NAME] and I am writing to express my …"
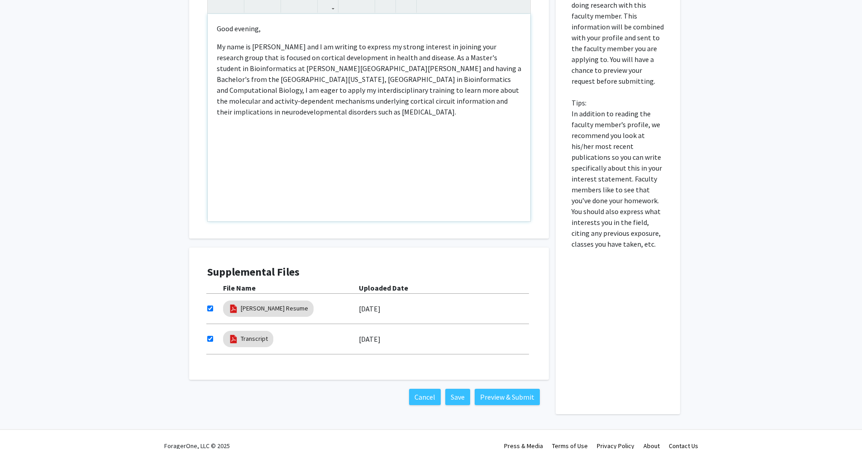
scroll to position [338, 0]
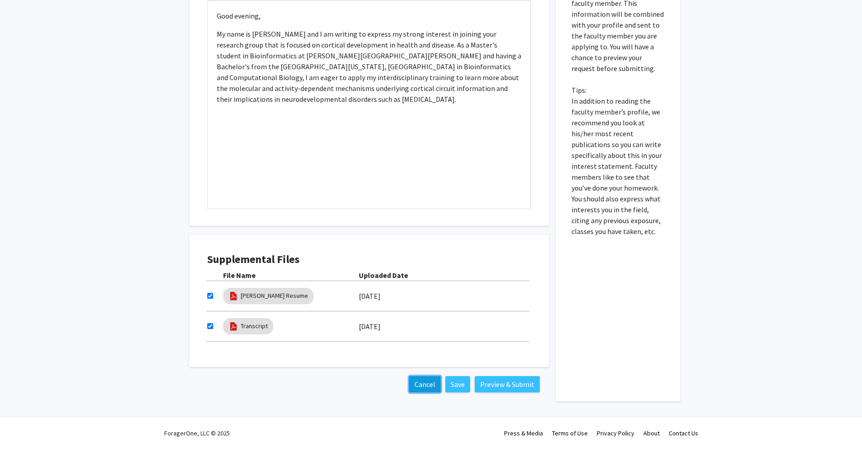
click at [426, 391] on button "Cancel" at bounding box center [425, 384] width 32 height 16
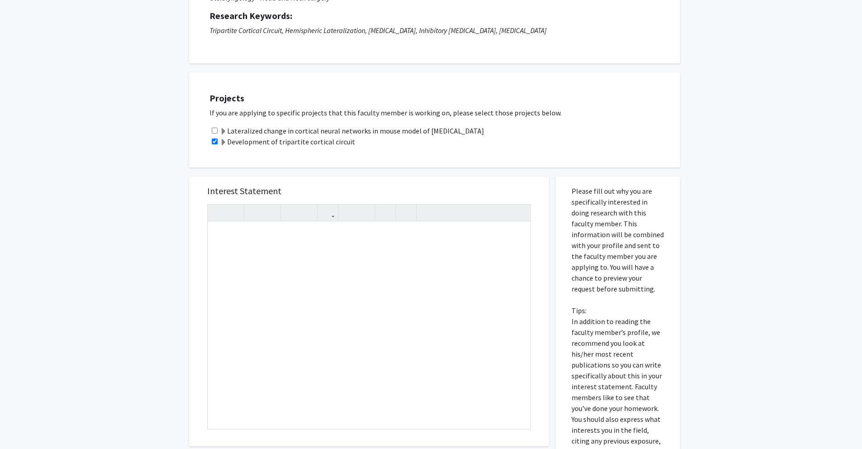
scroll to position [96, 0]
